Goal: Find specific page/section: Find specific page/section

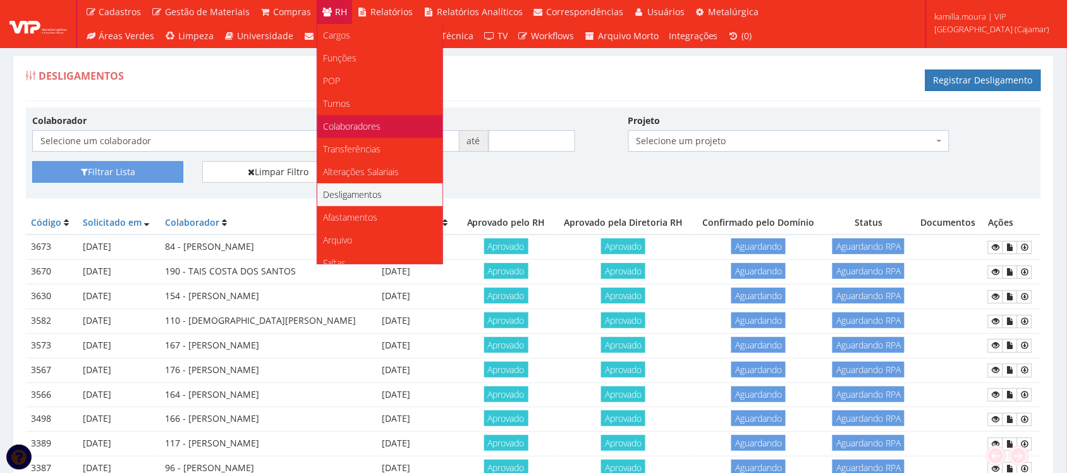
click at [350, 125] on span "Colaboradores" at bounding box center [353, 126] width 58 height 12
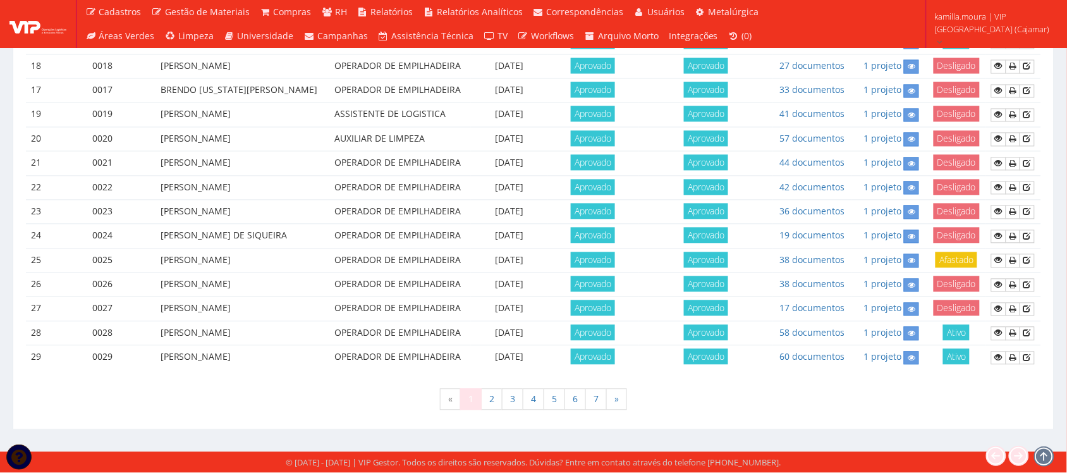
scroll to position [1107, 0]
click at [598, 408] on link "7" at bounding box center [597, 400] width 22 height 22
